Goal: Transaction & Acquisition: Purchase product/service

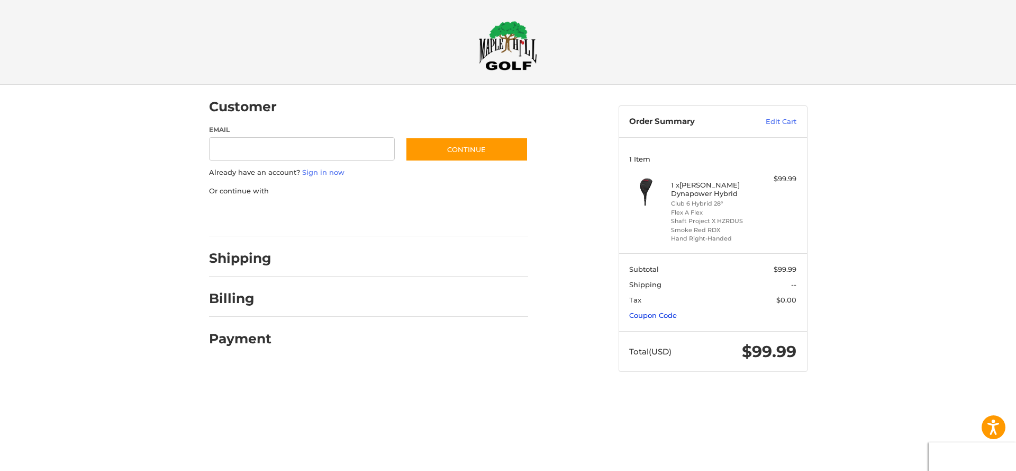
click at [652, 312] on link "Coupon Code" at bounding box center [653, 315] width 48 height 8
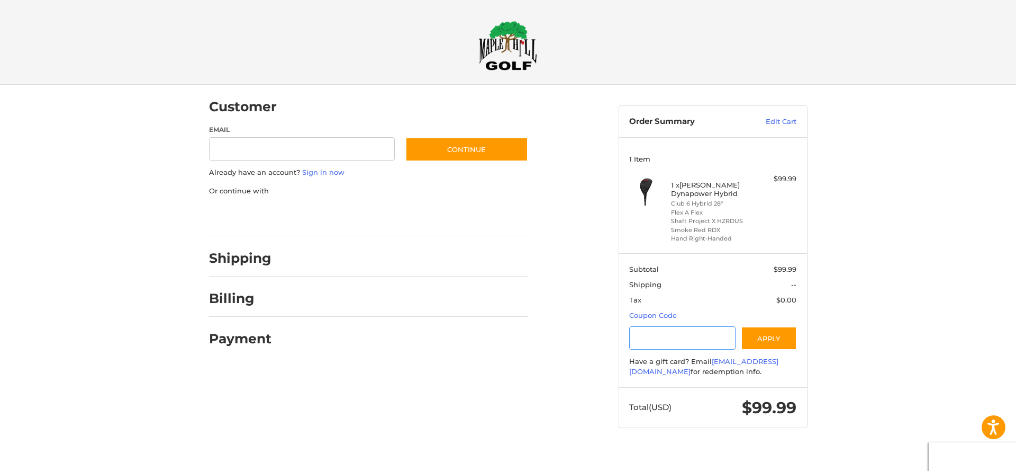
click at [661, 330] on input "Gift Certificate or Coupon Code" at bounding box center [682, 338] width 106 height 24
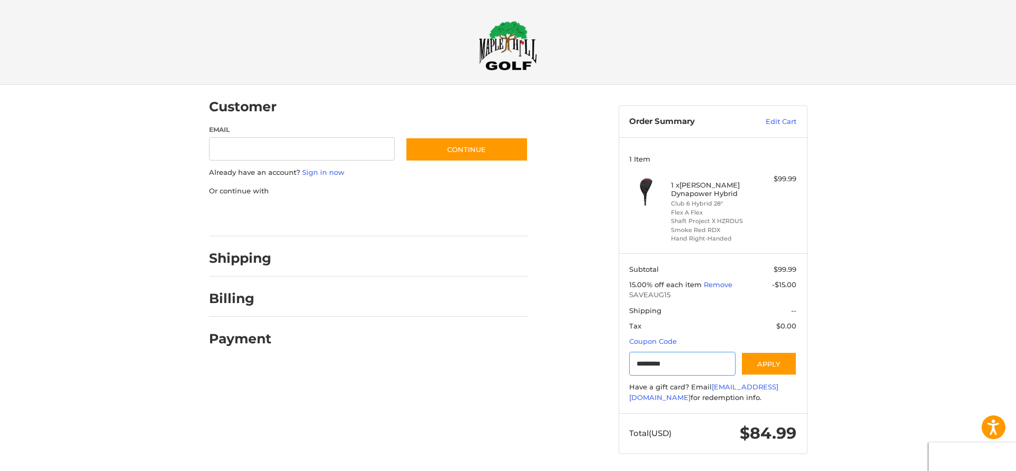
type input "*********"
click at [318, 144] on input "Email" at bounding box center [302, 149] width 186 height 24
type input "**********"
click at [466, 149] on button "Continue" at bounding box center [466, 149] width 123 height 24
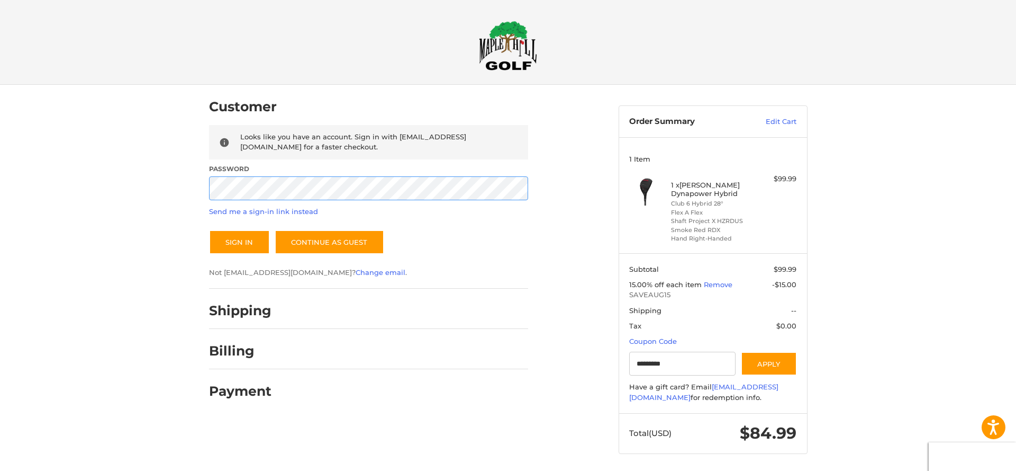
click at [239, 241] on button "Sign In" at bounding box center [239, 242] width 61 height 24
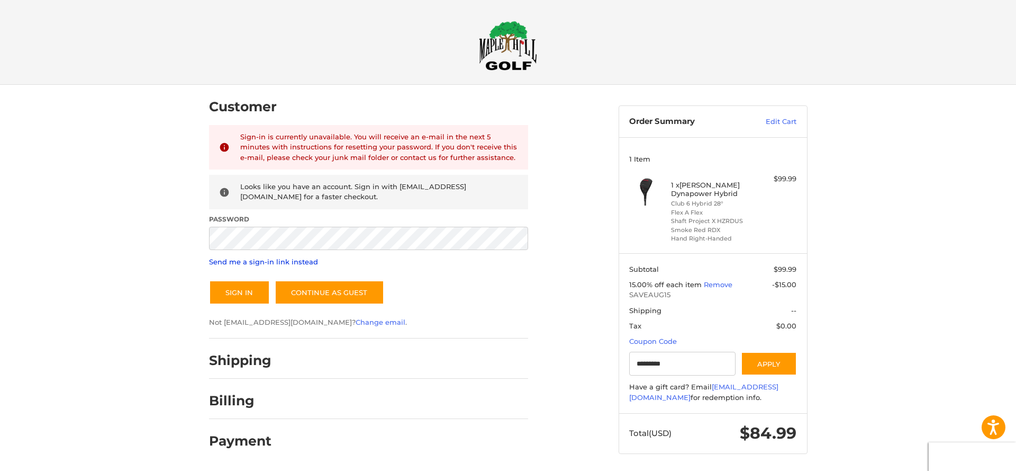
click at [295, 261] on link "Send me a sign-in link instead" at bounding box center [263, 261] width 109 height 8
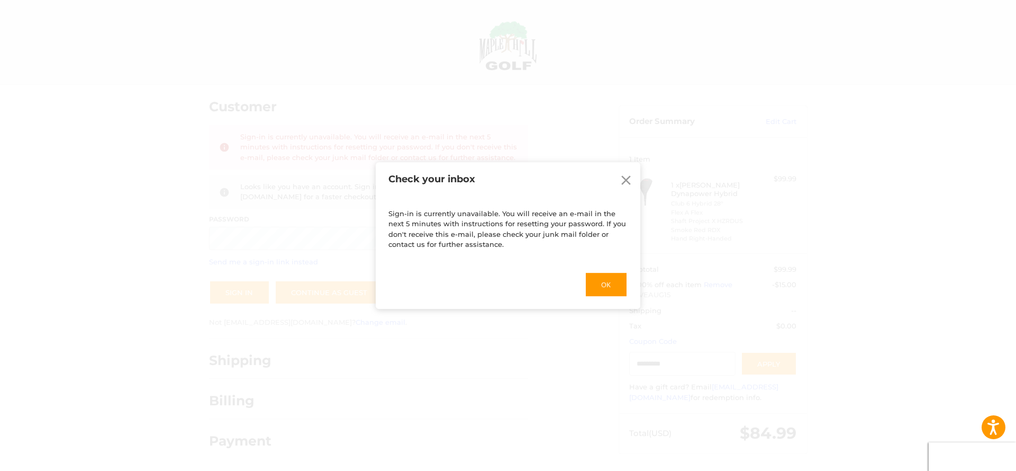
click at [630, 179] on icon at bounding box center [626, 180] width 16 height 16
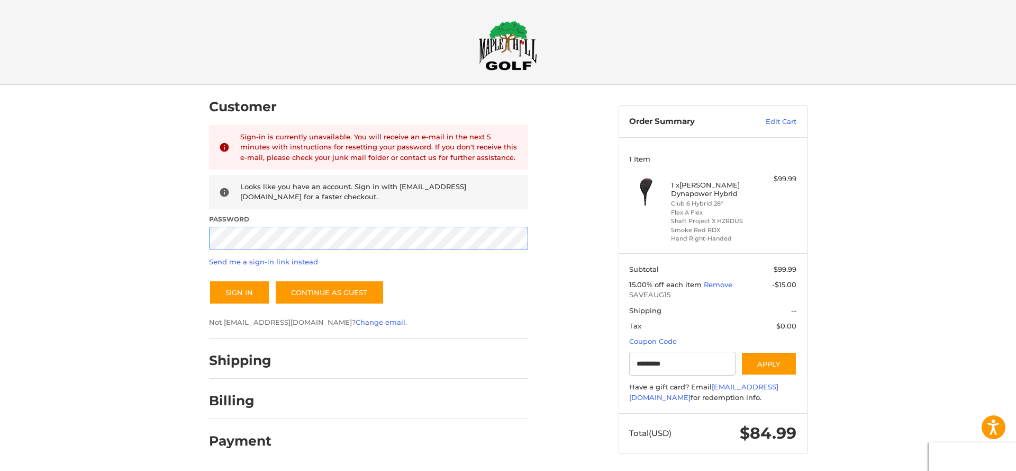
click at [194, 236] on div "Customer Returning Customer Sign-in is currently unavailable. You will receive …" at bounding box center [508, 279] width 635 height 389
click at [239, 290] on button "Sign In" at bounding box center [239, 292] width 61 height 24
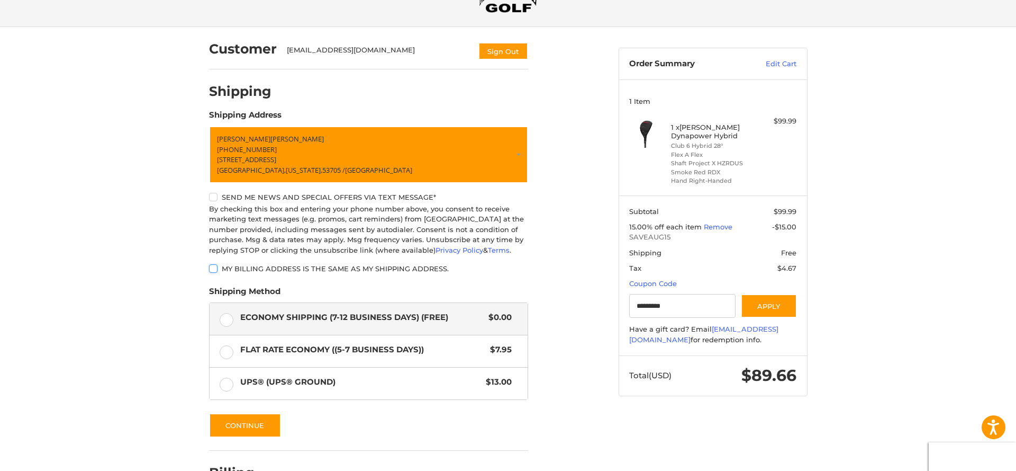
scroll to position [113, 0]
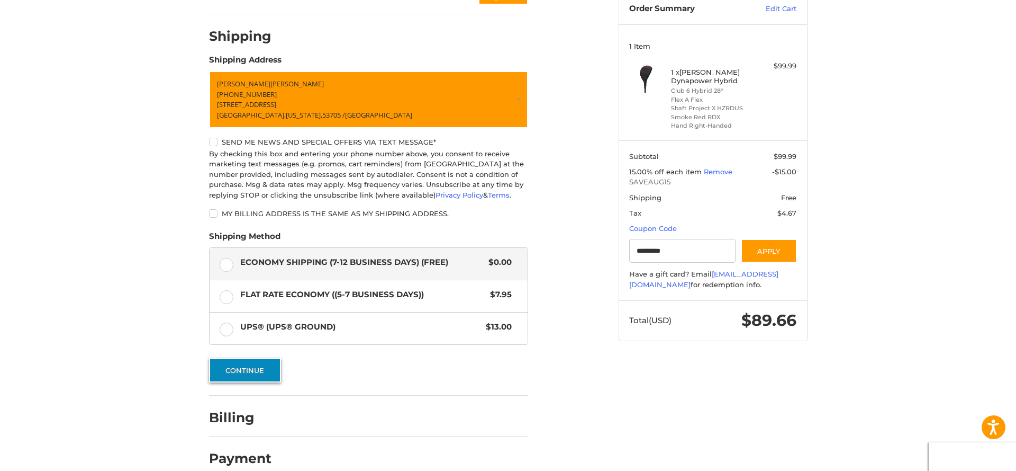
click at [245, 365] on button "Continue" at bounding box center [245, 370] width 72 height 24
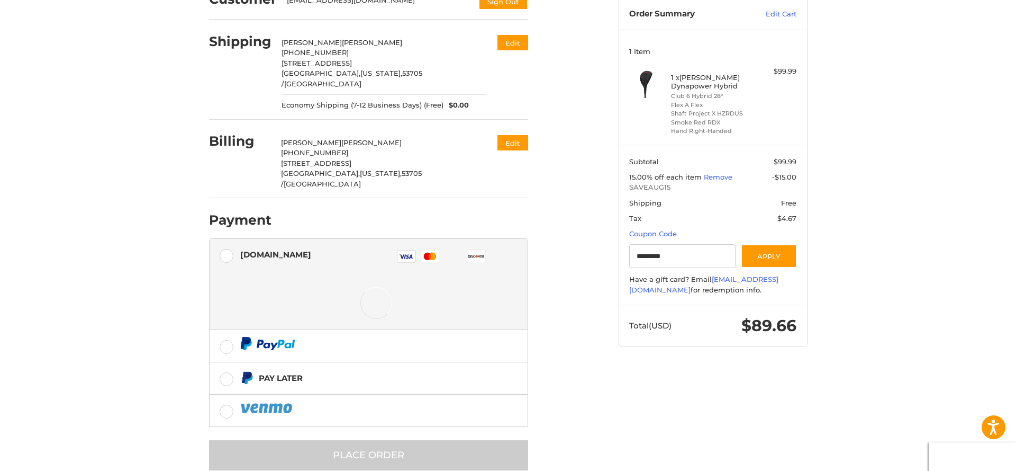
scroll to position [107, 0]
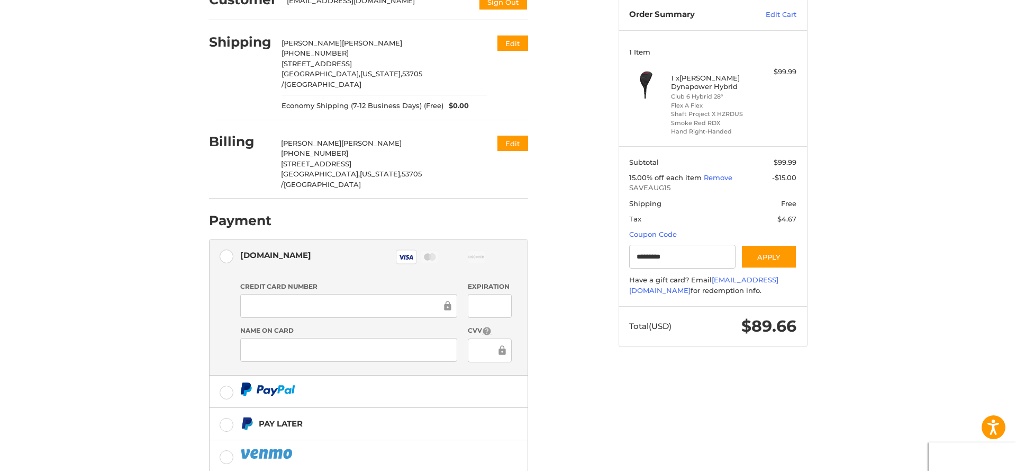
click at [486, 294] on div at bounding box center [490, 306] width 44 height 24
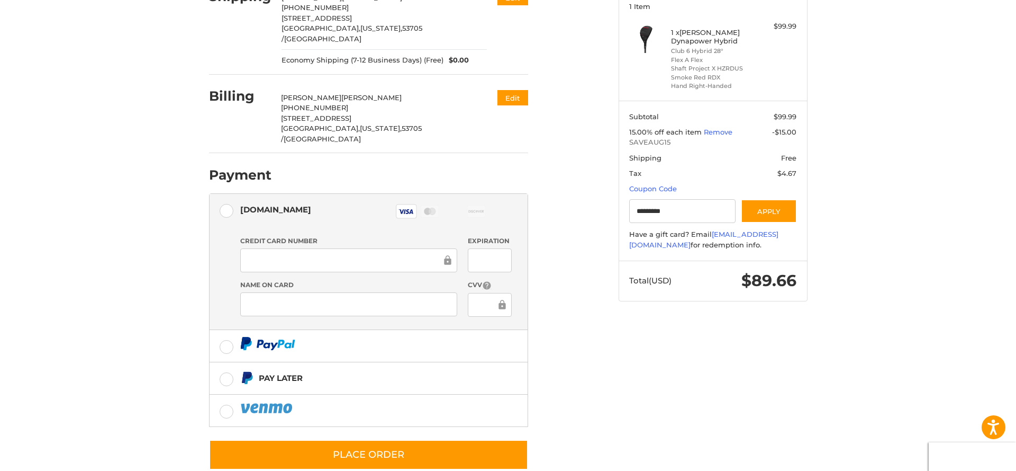
scroll to position [152, 0]
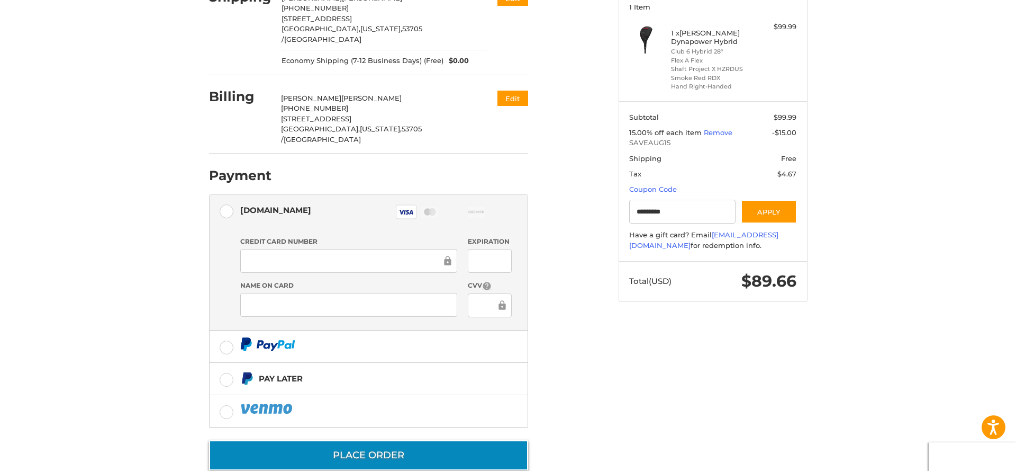
click at [428, 441] on button "Place Order" at bounding box center [368, 455] width 319 height 30
